Goal: Task Accomplishment & Management: Use online tool/utility

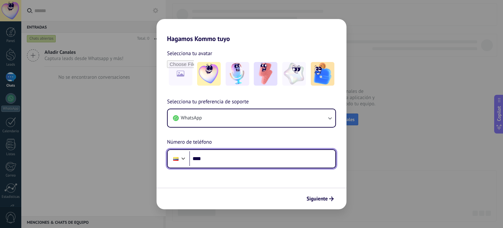
click at [269, 157] on input "****" at bounding box center [262, 158] width 146 height 15
type input "**********"
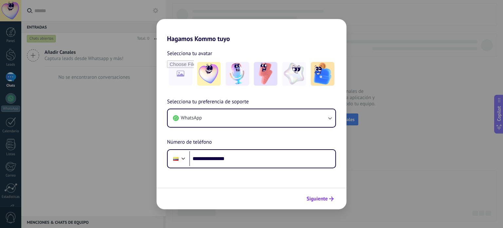
click at [318, 196] on span "Siguiente" at bounding box center [317, 198] width 21 height 5
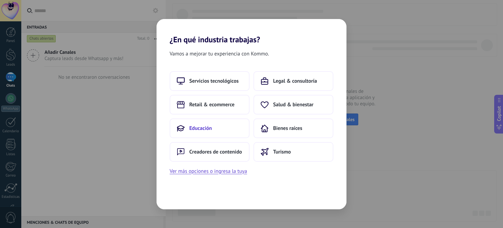
click at [201, 127] on span "Educación" at bounding box center [200, 128] width 23 height 7
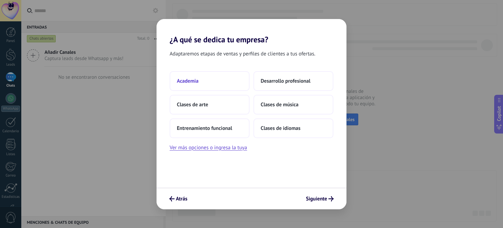
click at [210, 87] on button "Academia" at bounding box center [210, 81] width 80 height 20
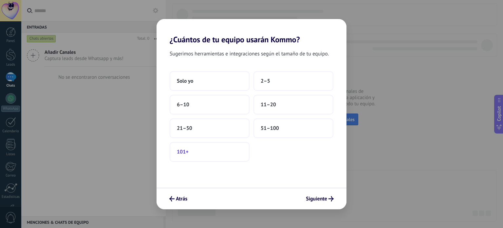
click at [195, 149] on button "101+" at bounding box center [210, 152] width 80 height 20
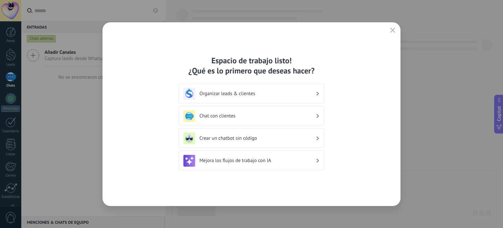
click at [258, 141] on div "Crear un chatbot sin código" at bounding box center [252, 138] width 136 height 12
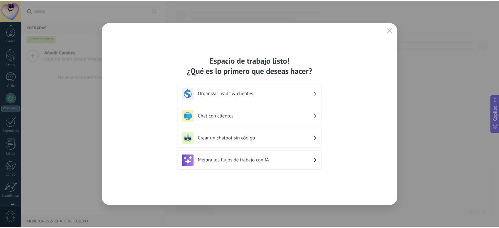
scroll to position [45, 0]
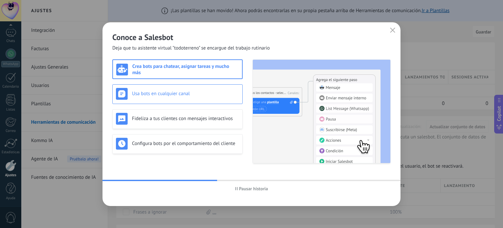
click at [173, 92] on h3 "Usa bots en cualquier canal" at bounding box center [185, 93] width 107 height 6
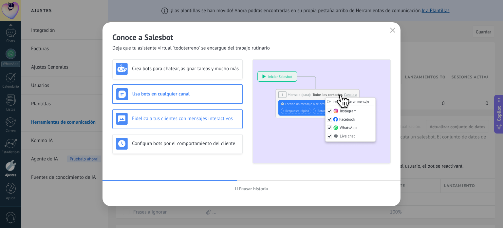
click at [182, 121] on h3 "Fideliza a tus clientes con mensajes interactivos" at bounding box center [185, 118] width 107 height 6
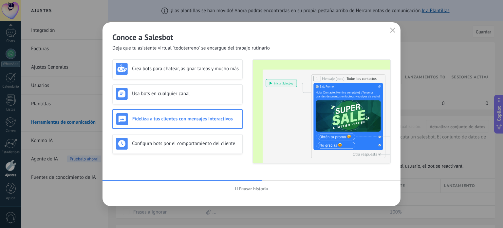
drag, startPoint x: 184, startPoint y: 138, endPoint x: 213, endPoint y: 156, distance: 33.8
click at [184, 138] on div "Configura bots por el comportamiento del cliente" at bounding box center [177, 144] width 123 height 12
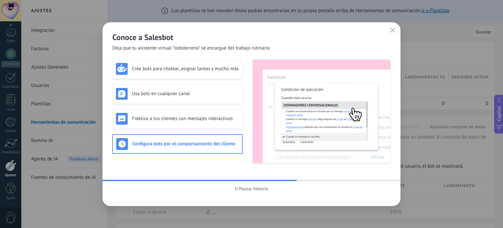
drag, startPoint x: 202, startPoint y: 119, endPoint x: 191, endPoint y: 108, distance: 15.1
click at [201, 119] on h3 "Fideliza a tus clientes con mensajes interactivos" at bounding box center [185, 118] width 107 height 6
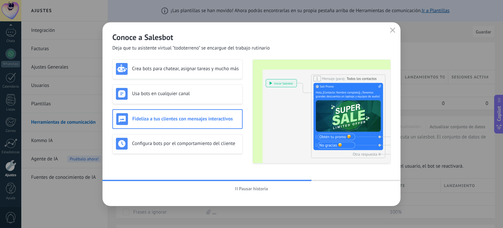
click at [246, 188] on span "Pausar historia" at bounding box center [253, 188] width 29 height 5
click at [172, 69] on h3 "Crea bots para chatear, asignar tareas y mucho más" at bounding box center [185, 69] width 107 height 6
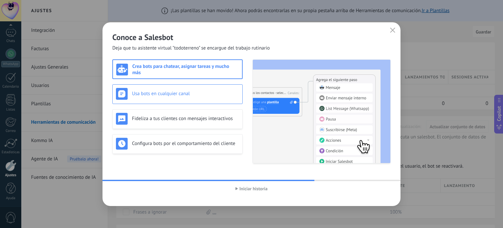
click at [184, 97] on div "Usa bots en cualquier canal" at bounding box center [177, 94] width 123 height 12
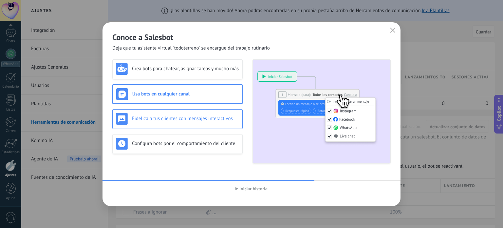
click at [176, 115] on div "Fideliza a tus clientes con mensajes interactivos" at bounding box center [177, 119] width 123 height 12
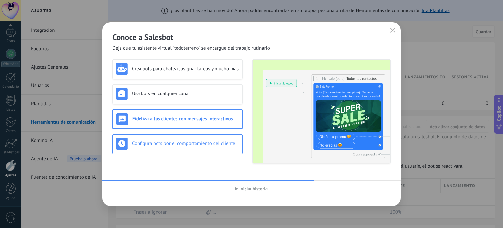
click at [193, 140] on div "Configura bots por el comportamiento del cliente" at bounding box center [177, 144] width 123 height 12
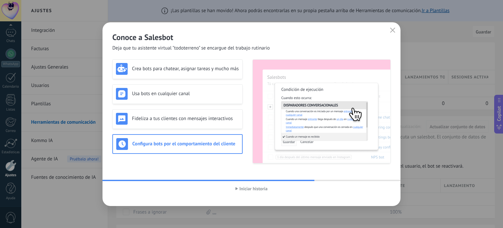
click at [262, 195] on div "Iniciar historia" at bounding box center [252, 188] width 298 height 15
click at [256, 193] on div "Iniciar historia" at bounding box center [252, 188] width 298 height 15
click at [251, 192] on button "Iniciar historia" at bounding box center [252, 189] width 38 height 10
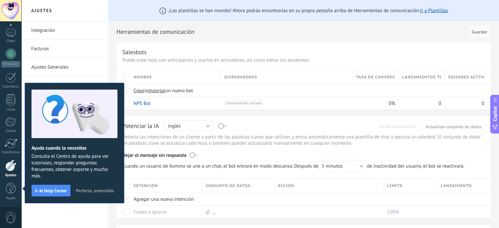
click at [55, 208] on div "Integración Facturas Ajustes Generales Usuarios Plantillas Herramientas de comu…" at bounding box center [64, 124] width 87 height 206
click at [100, 192] on span "Perfecto, entendido" at bounding box center [95, 190] width 38 height 5
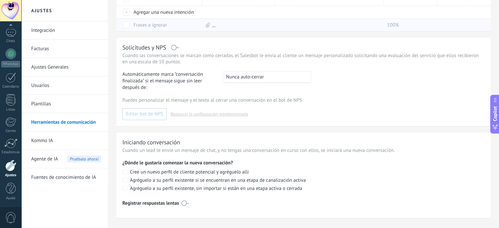
scroll to position [199, 0]
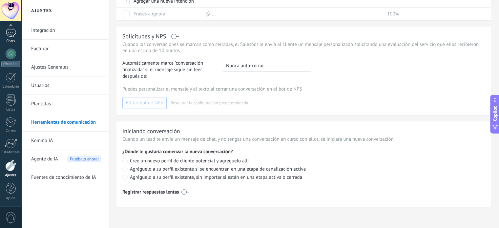
click at [1, 37] on link "Chats" at bounding box center [10, 36] width 21 height 16
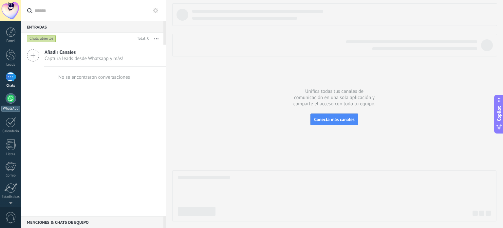
click at [7, 96] on div at bounding box center [11, 98] width 10 height 10
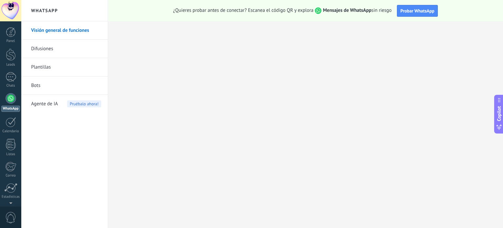
click at [70, 84] on link "Bots" at bounding box center [66, 85] width 70 height 18
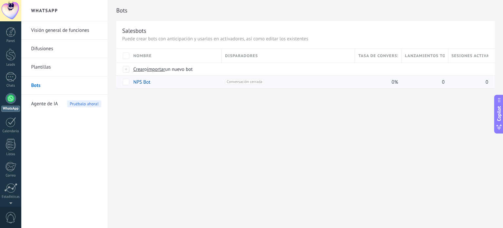
click at [259, 80] on span "Conversación cerrada +0" at bounding box center [244, 82] width 39 height 6
click at [282, 81] on div "+1 Conversación cerrada +0" at bounding box center [288, 82] width 127 height 6
click at [146, 80] on link "NPS Bot" at bounding box center [141, 82] width 17 height 6
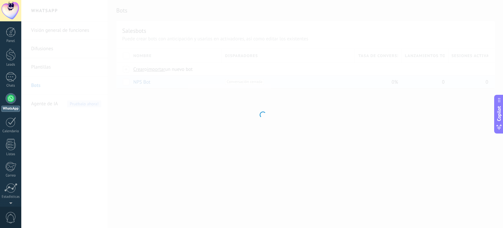
type input "*******"
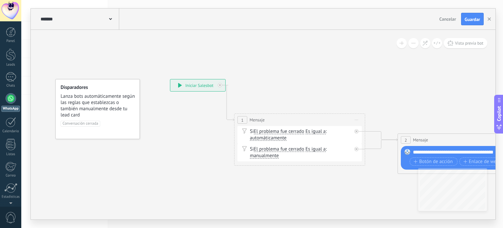
click at [203, 86] on div "**********" at bounding box center [197, 85] width 55 height 12
click at [244, 120] on div "1" at bounding box center [243, 120] width 10 height 8
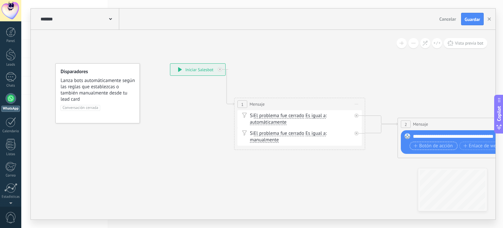
click at [425, 147] on span "Botón de acción" at bounding box center [433, 145] width 39 height 5
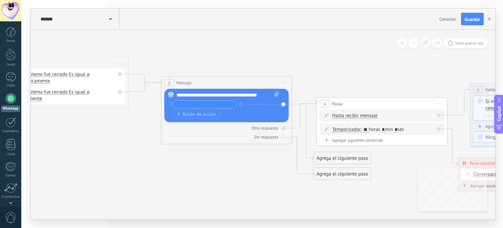
drag, startPoint x: 379, startPoint y: 172, endPoint x: 142, endPoint y: 130, distance: 240.9
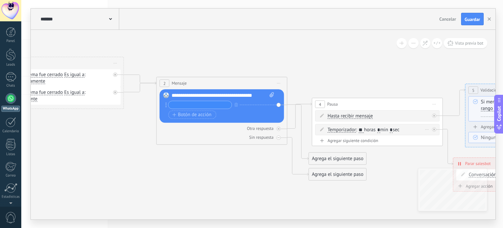
click at [340, 132] on div "Temporizador Temporizador Excepto horas laborales Hasta que se abrió el video H…" at bounding box center [379, 130] width 102 height 7
click at [366, 129] on span ": ** horas * min * sec" at bounding box center [378, 130] width 44 height 6
click at [363, 130] on input "**" at bounding box center [361, 130] width 5 height 5
click at [325, 130] on span at bounding box center [322, 129] width 11 height 5
click at [334, 129] on span "Temporizador" at bounding box center [342, 129] width 29 height 5
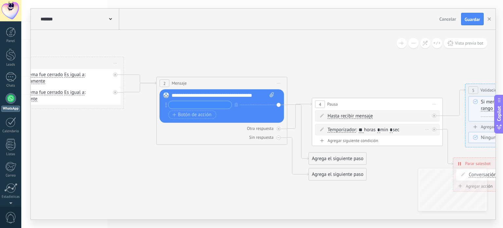
click at [334, 129] on button "Temporizador" at bounding box center [365, 130] width 82 height 12
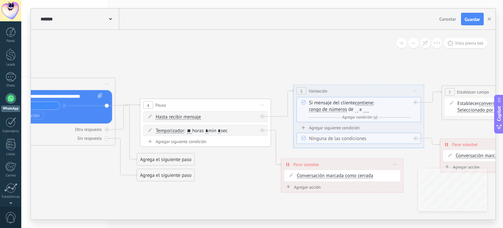
drag, startPoint x: 383, startPoint y: 166, endPoint x: 211, endPoint y: 167, distance: 171.8
click at [211, 167] on icon at bounding box center [461, 110] width 1736 height 503
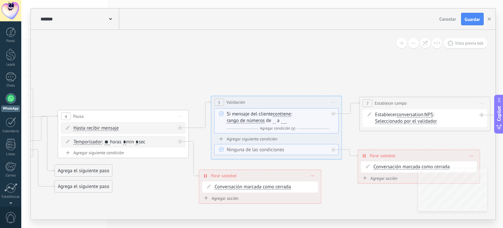
drag, startPoint x: 286, startPoint y: 140, endPoint x: 192, endPoint y: 148, distance: 94.4
click at [194, 149] on icon at bounding box center [378, 122] width 1736 height 503
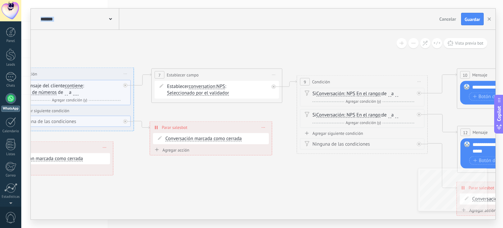
drag, startPoint x: 361, startPoint y: 194, endPoint x: 139, endPoint y: 160, distance: 225.1
click at [146, 165] on icon at bounding box center [170, 110] width 1736 height 537
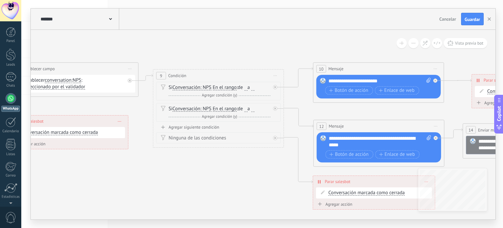
drag, startPoint x: 301, startPoint y: 150, endPoint x: 174, endPoint y: 147, distance: 126.6
click at [174, 147] on icon at bounding box center [26, 104] width 1736 height 537
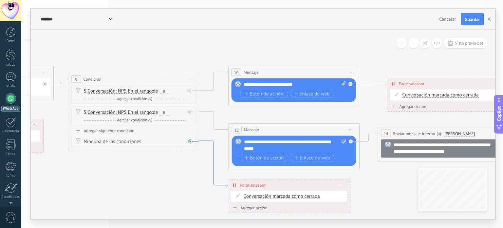
drag, startPoint x: 291, startPoint y: 149, endPoint x: 503, endPoint y: 162, distance: 212.4
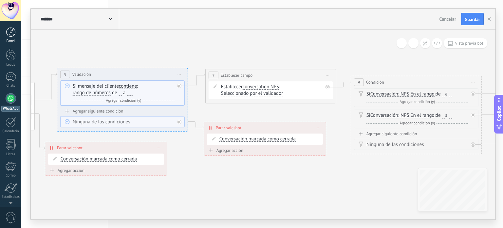
click at [13, 32] on div at bounding box center [11, 32] width 10 height 10
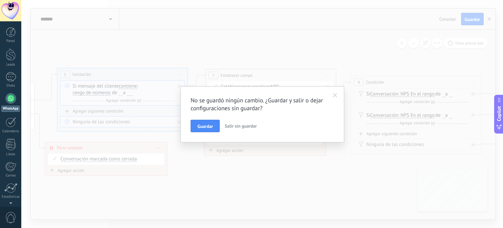
click at [250, 127] on span "Salir sin guardar" at bounding box center [241, 126] width 32 height 6
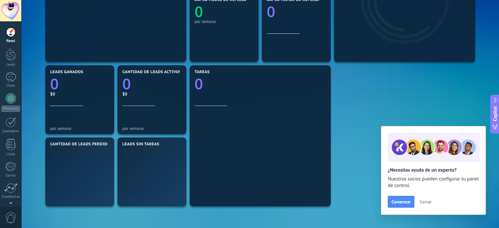
scroll to position [218, 0]
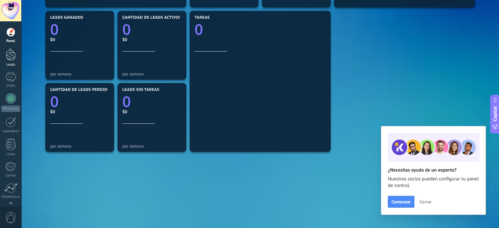
click at [14, 54] on div at bounding box center [11, 55] width 10 height 12
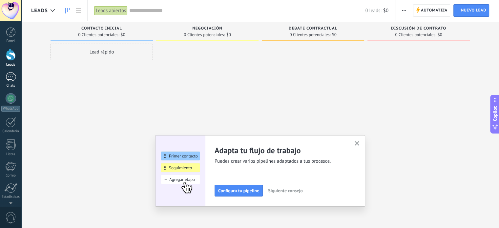
click at [8, 76] on div at bounding box center [11, 77] width 10 height 10
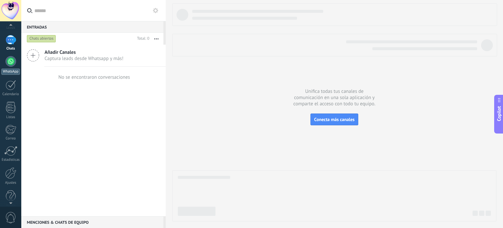
scroll to position [45, 0]
click at [12, 102] on div at bounding box center [11, 99] width 10 height 11
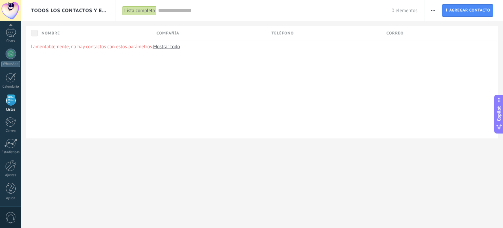
scroll to position [40, 0]
